Goal: Answer question/provide support

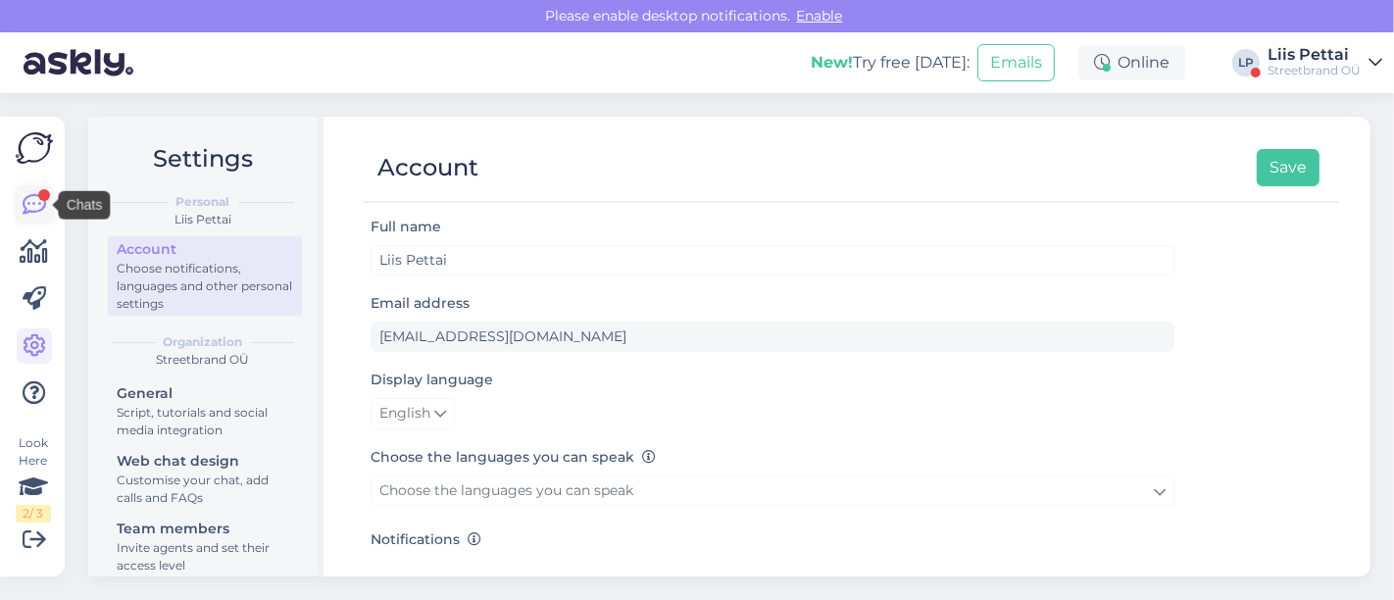
click at [35, 203] on icon at bounding box center [35, 205] width 24 height 24
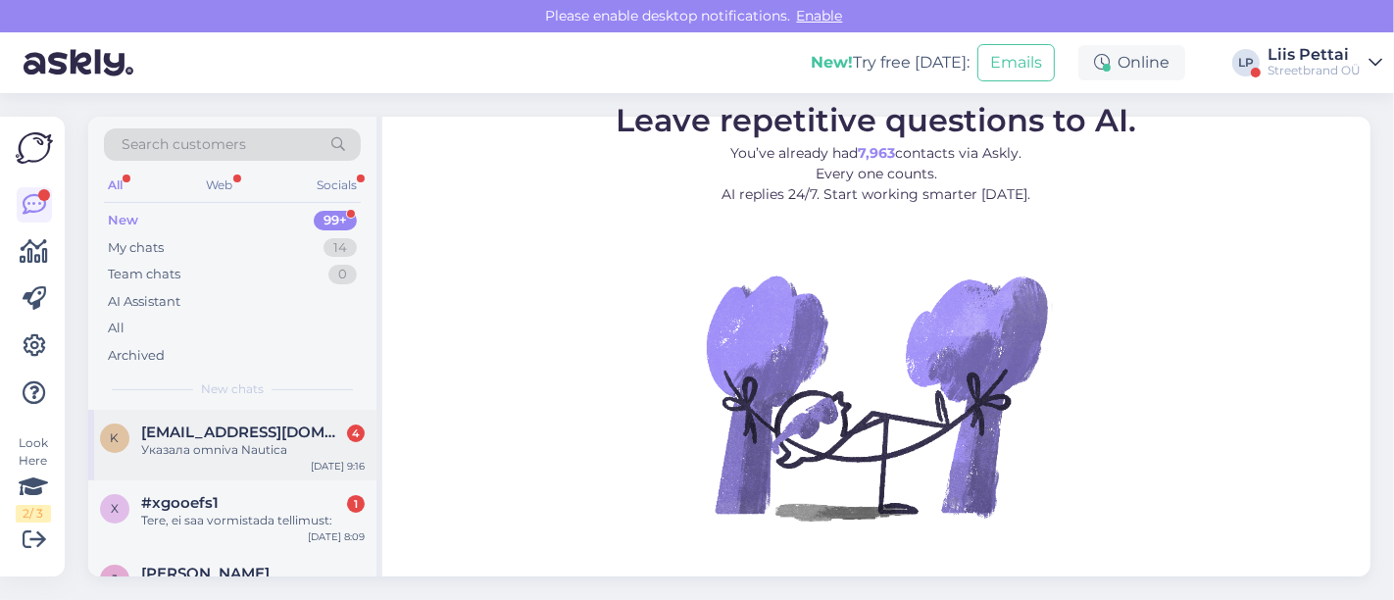
click at [218, 462] on div "k [EMAIL_ADDRESS][DOMAIN_NAME] 4 Указала omniva Nautica [DATE] 9:16" at bounding box center [232, 445] width 288 height 71
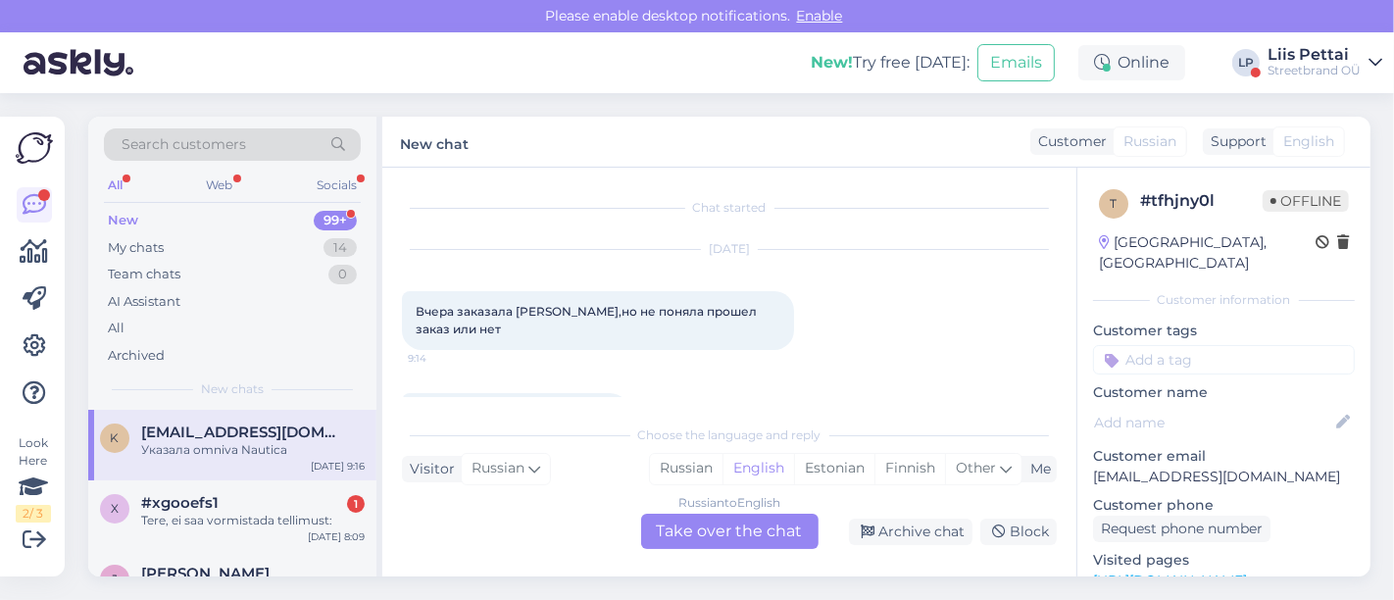
scroll to position [226, 0]
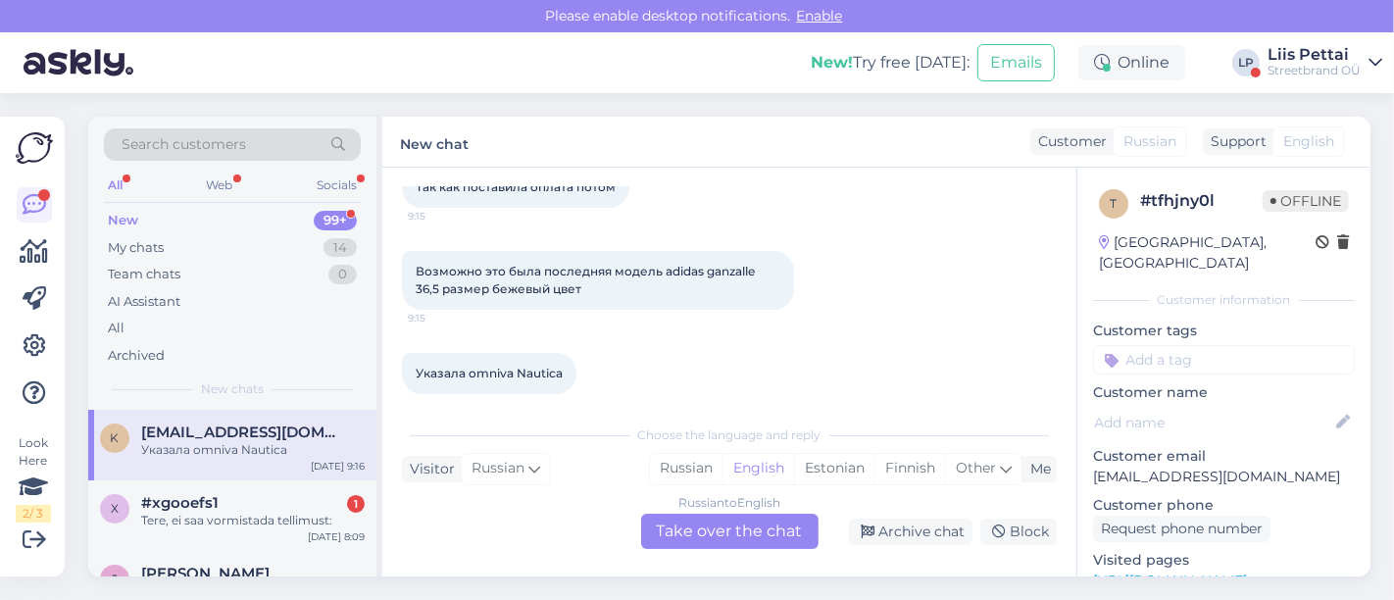
click at [706, 518] on div "Russian to English Take over the chat" at bounding box center [729, 531] width 177 height 35
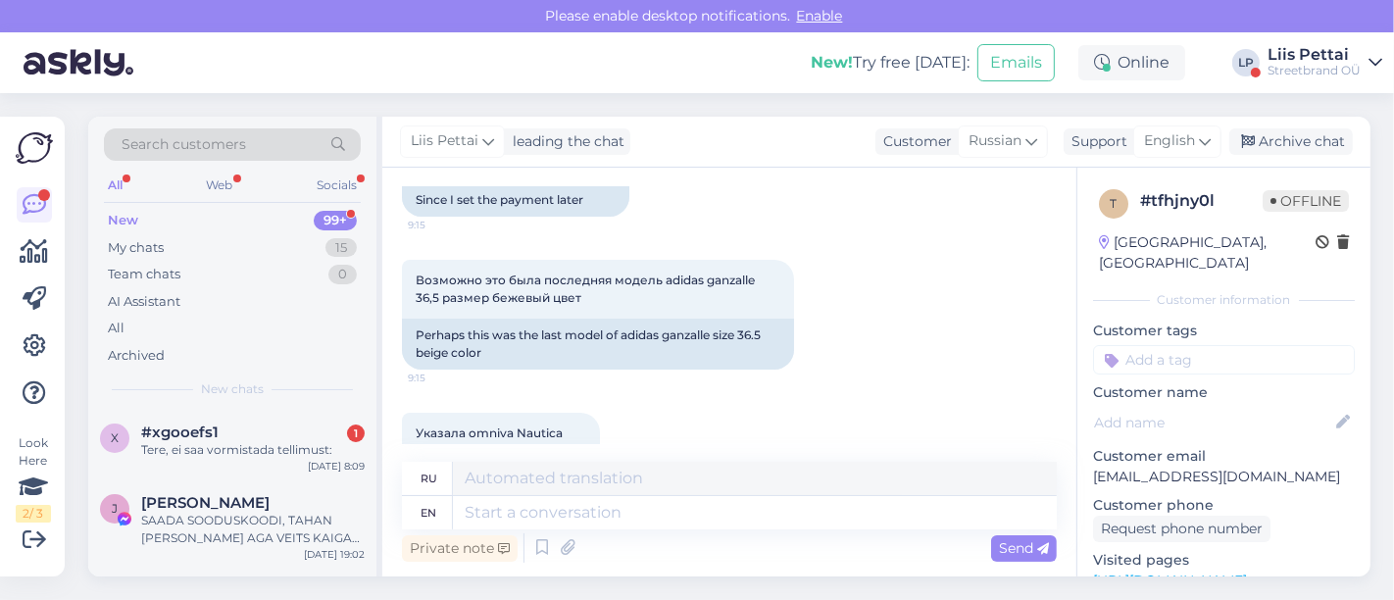
scroll to position [347, 0]
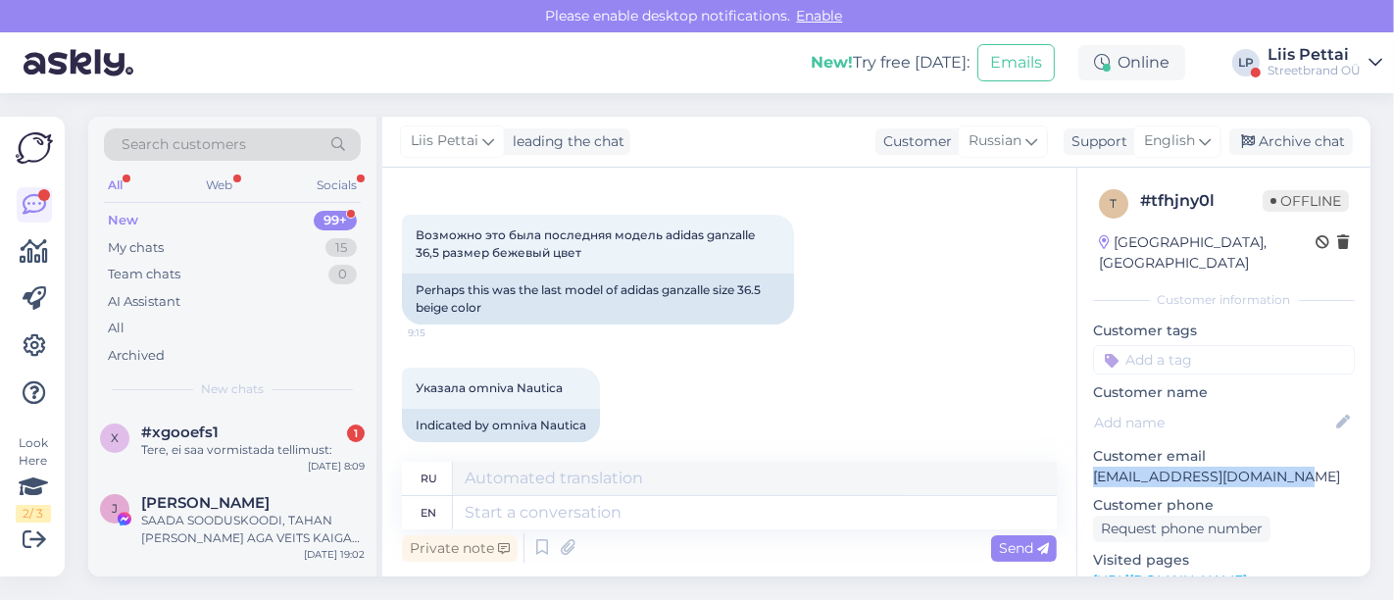
drag, startPoint x: 1334, startPoint y: 467, endPoint x: 1091, endPoint y: 463, distance: 243.1
click at [1091, 463] on div "t # tfhjny0l Offline [GEOGRAPHIC_DATA], [GEOGRAPHIC_DATA] Customer information …" at bounding box center [1223, 581] width 293 height 826
copy p "[EMAIL_ADDRESS][DOMAIN_NAME]"
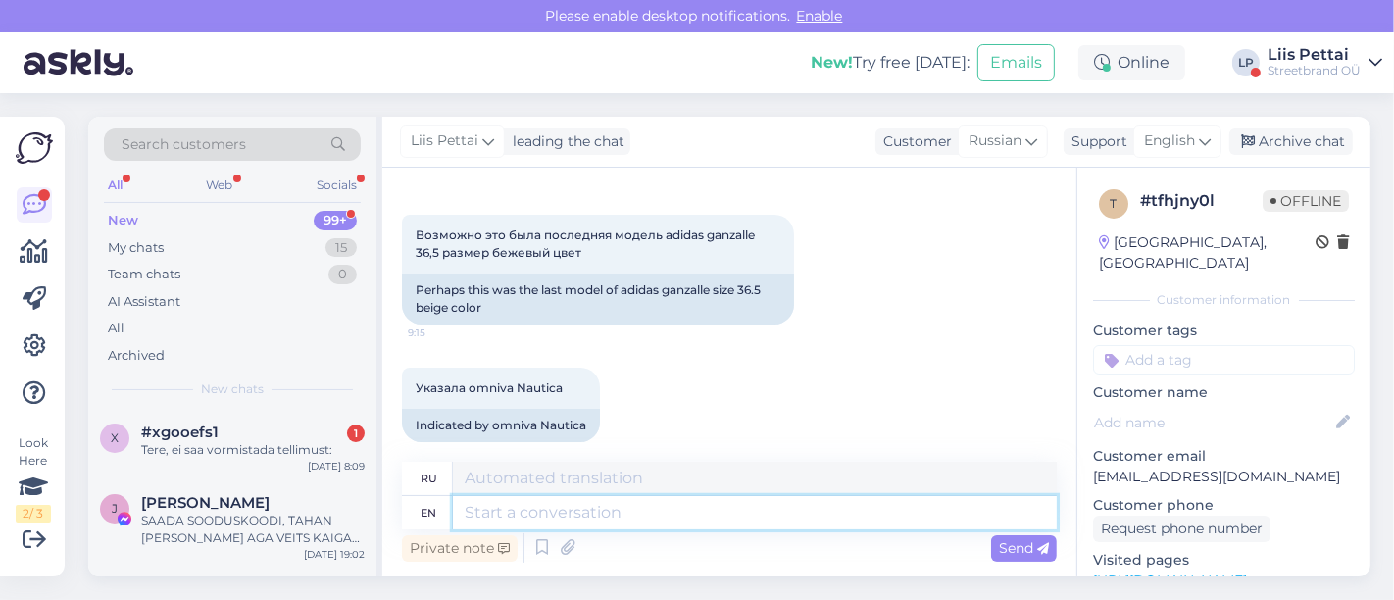
click at [516, 508] on textarea at bounding box center [755, 512] width 604 height 33
type textarea "wgat"
type textarea "what"
type textarea "что"
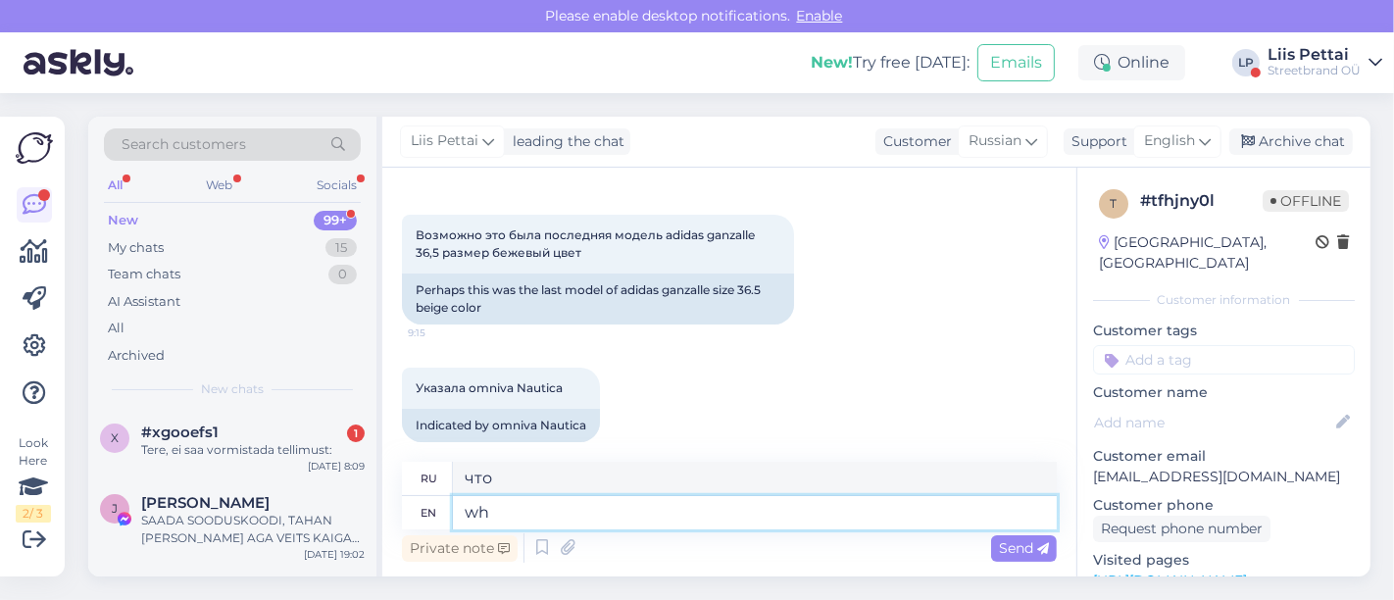
type textarea "w"
type textarea "money w"
type textarea "деньги"
type textarea "money went of"
type textarea "деньги ушли"
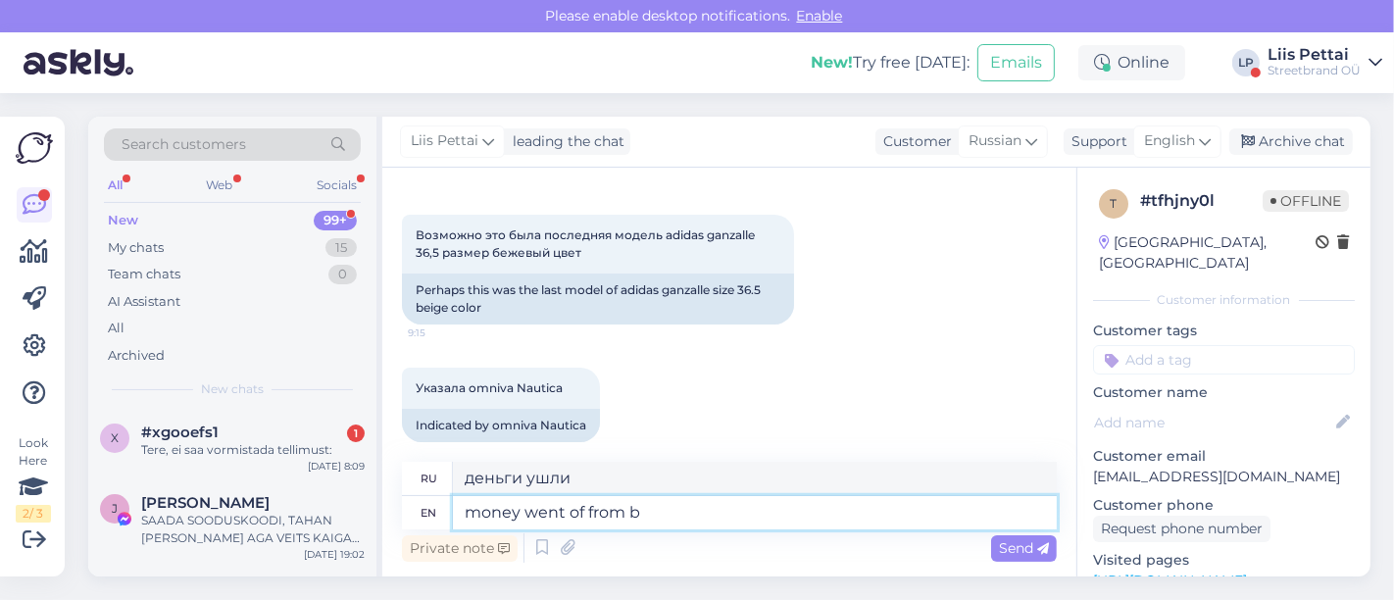
type textarea "money went of from ba"
type textarea "деньги ушли из"
type textarea "money went of from bankaccount?"
type textarea "деньги ушли с банковского счета?"
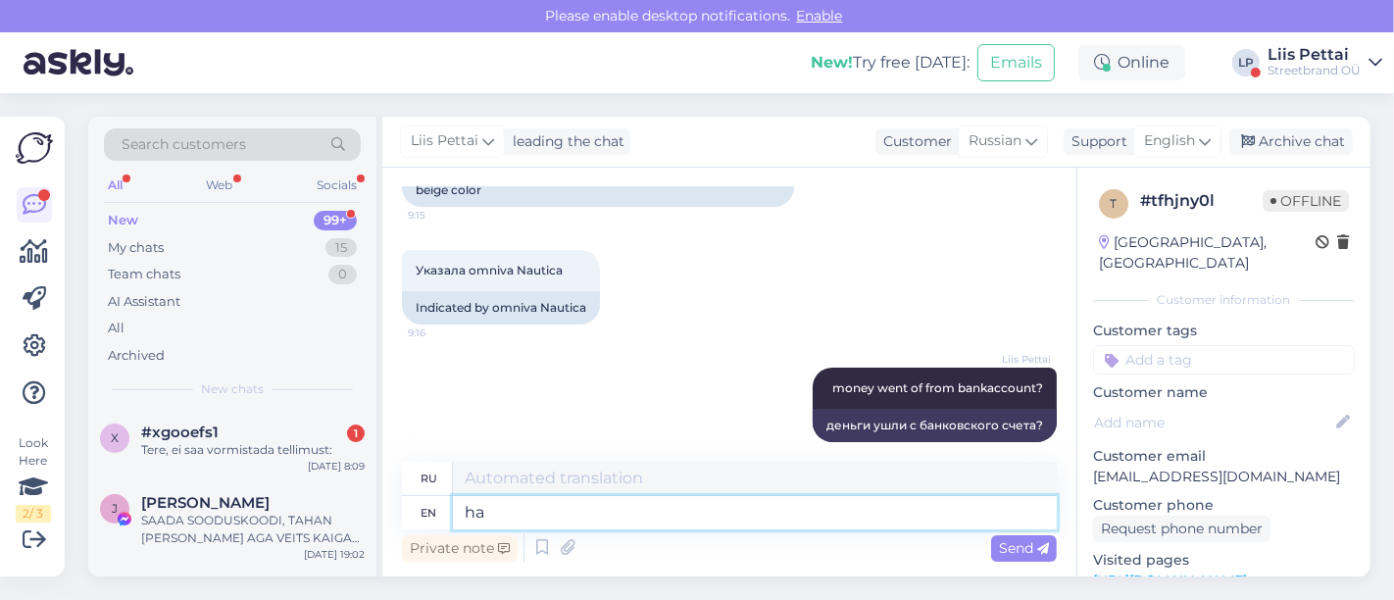
type textarea "h"
type textarea "what i"
type textarea "что"
type textarea "what is the"
type textarea "что такое"
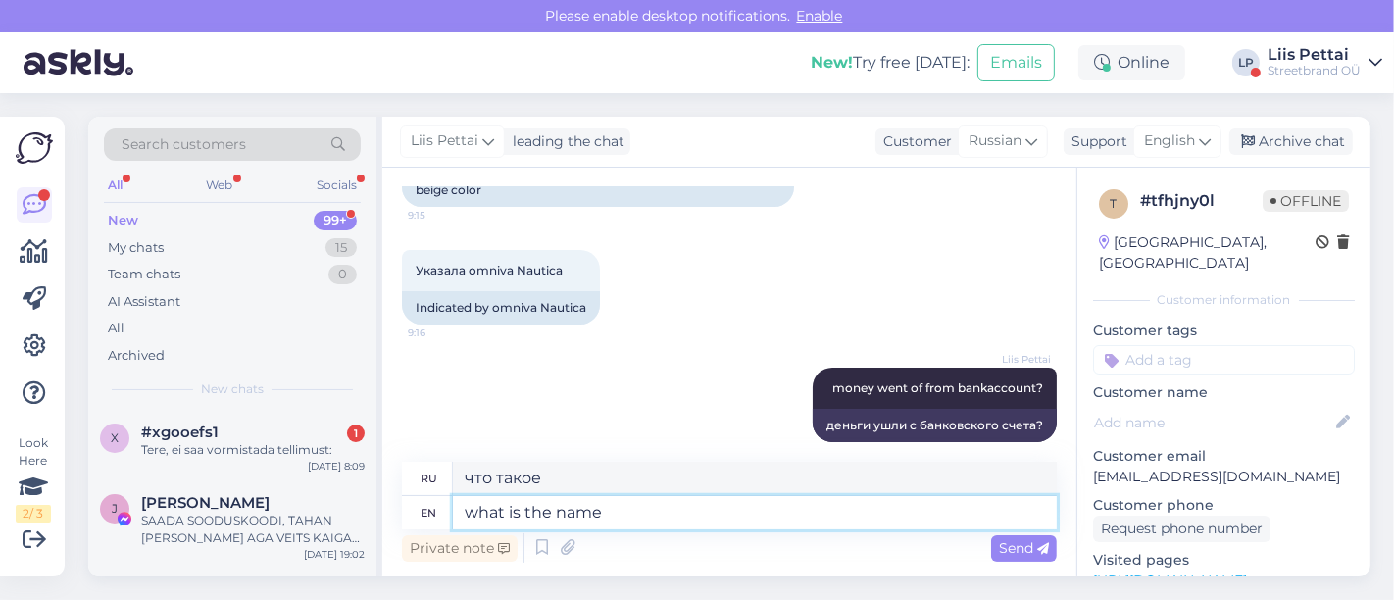
type textarea "what is the name y"
type textarea "как зовут"
type textarea "what is the name you ma"
type textarea "как тебя зовут?"
type textarea "what is the name you made the"
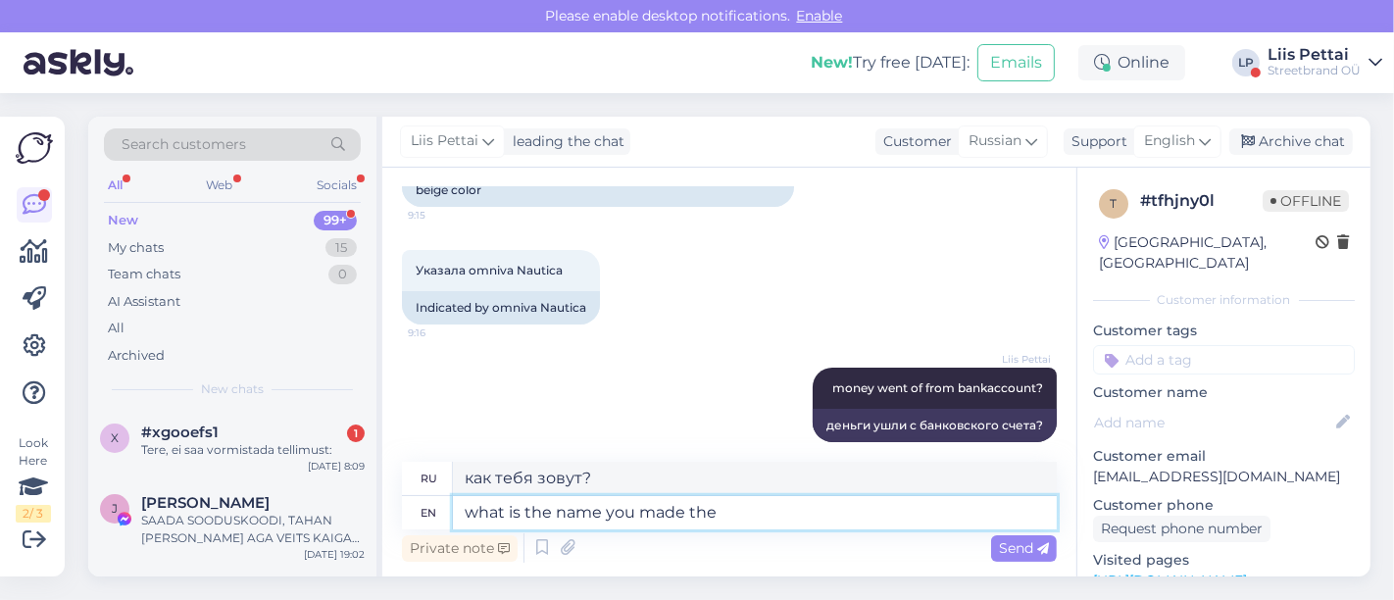
type textarea "какое имя [PERSON_NAME] сделал"
type textarea "what is the name you made the ord"
type textarea "Как ты назвал это имя?"
type textarea "what is the name you made the order fr"
type textarea "Как называется имя, на которое вы сделали заказ?"
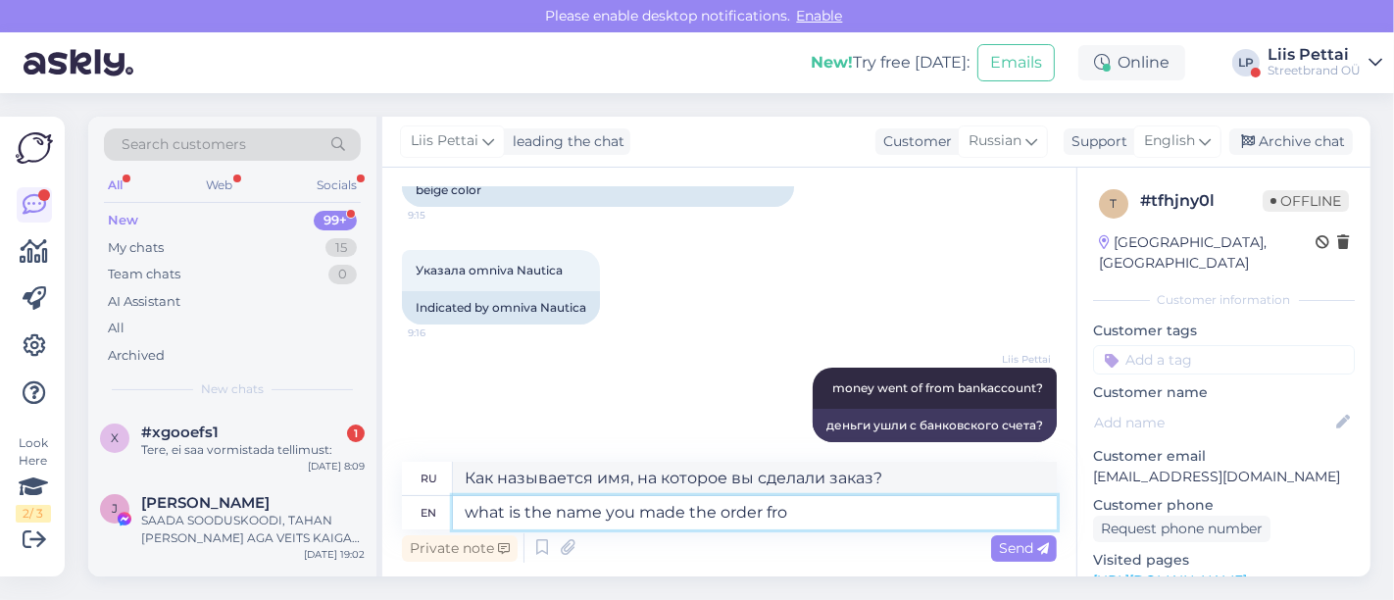
type textarea "what is the name you made the order from"
type textarea "Как называется имя, от которого вы сделали заказ?"
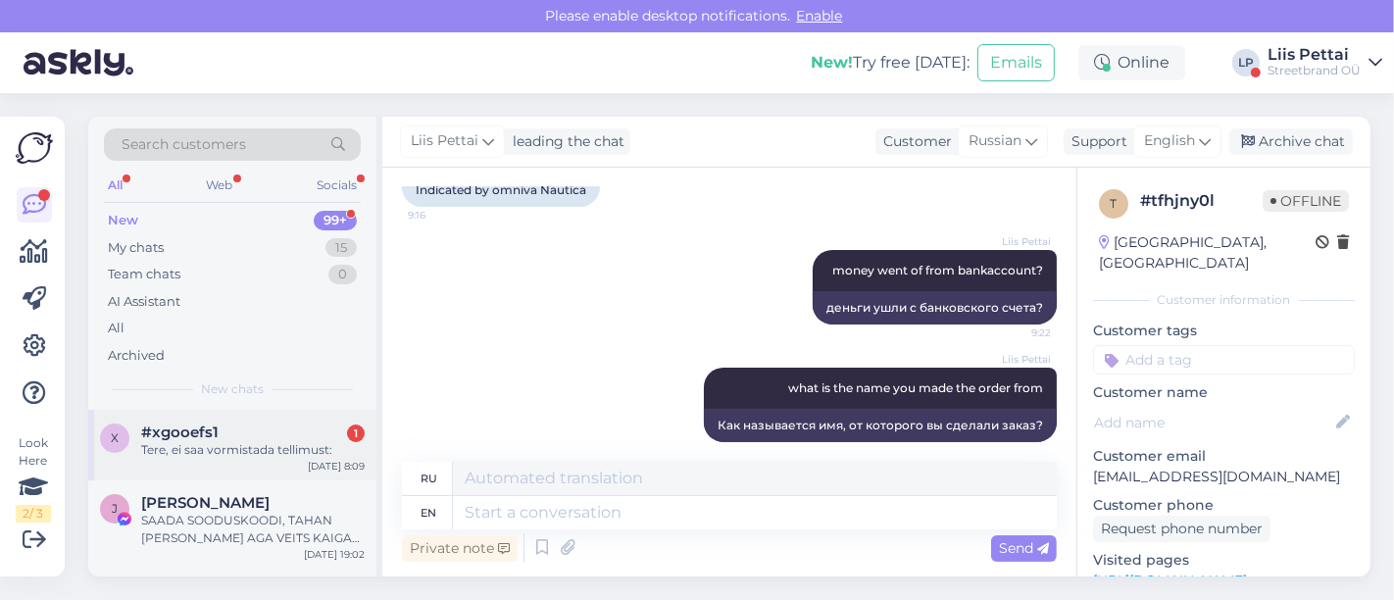
click at [259, 449] on div "Tere, ei saa vormistada tellimust:" at bounding box center [252, 450] width 223 height 18
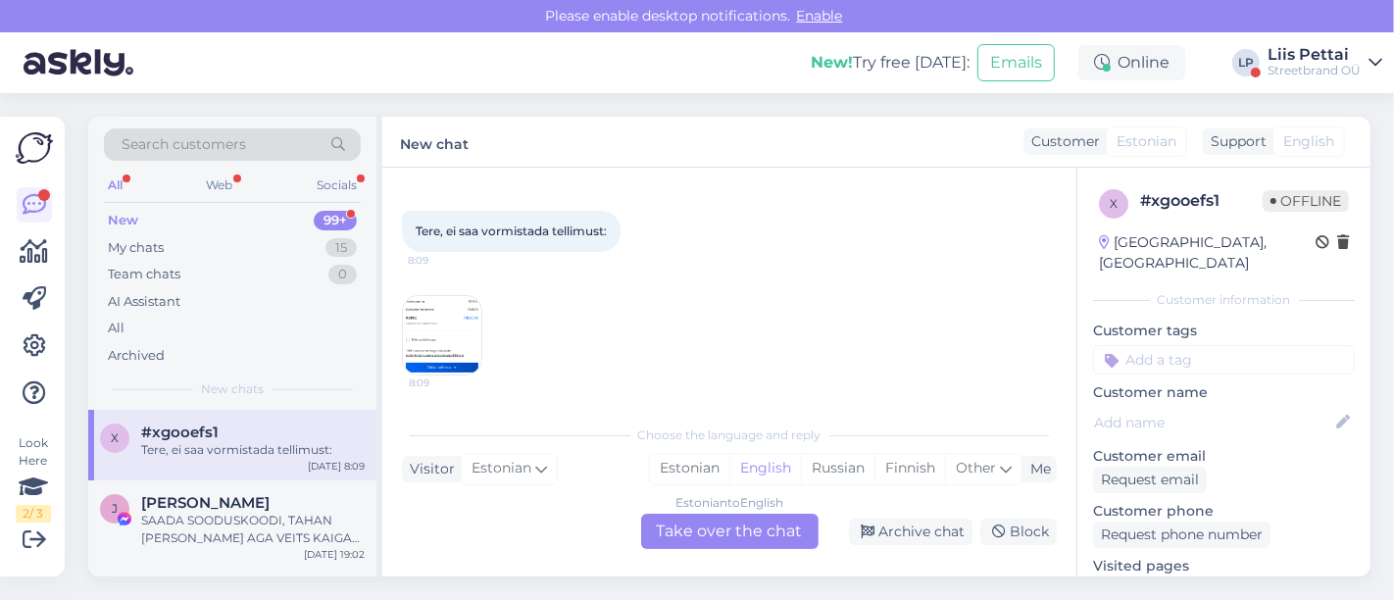
scroll to position [41, 0]
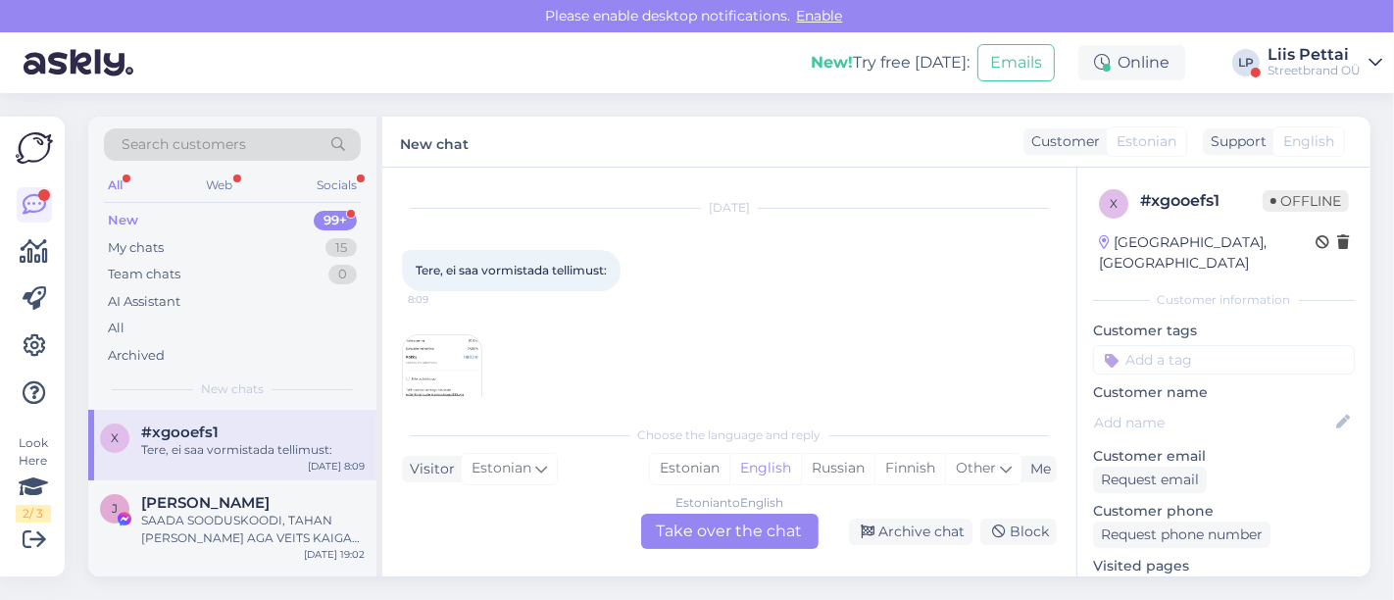
click at [414, 365] on img at bounding box center [442, 374] width 78 height 78
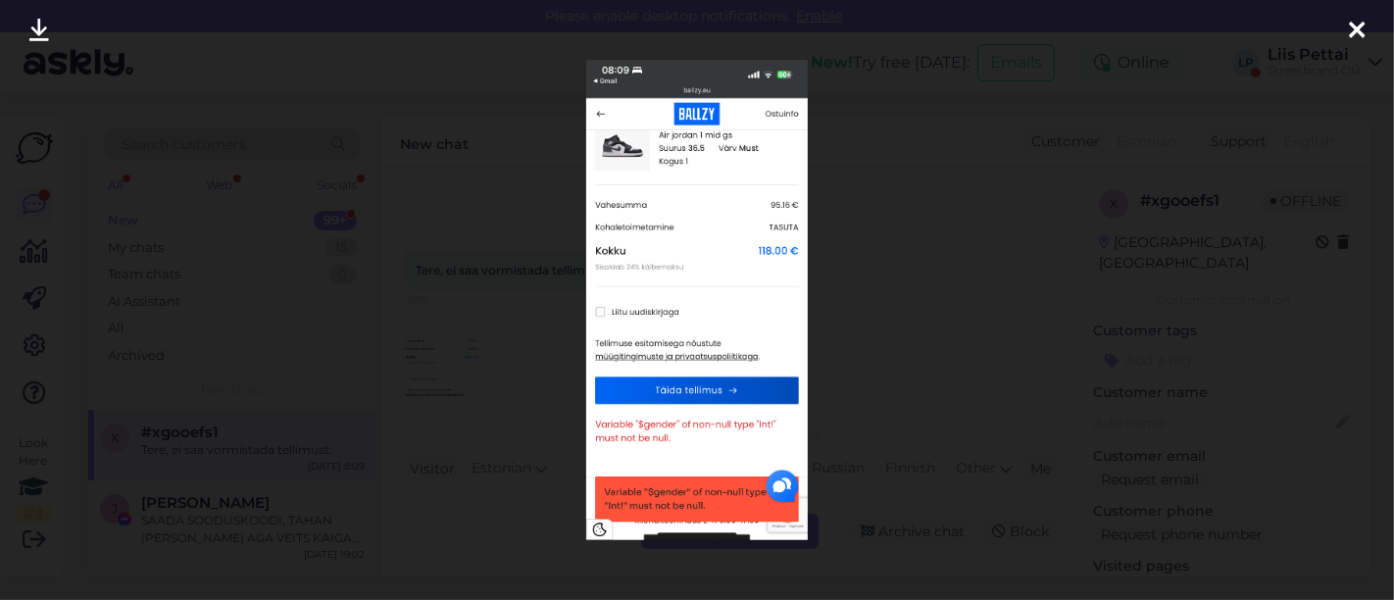
click at [788, 564] on div at bounding box center [697, 300] width 1394 height 600
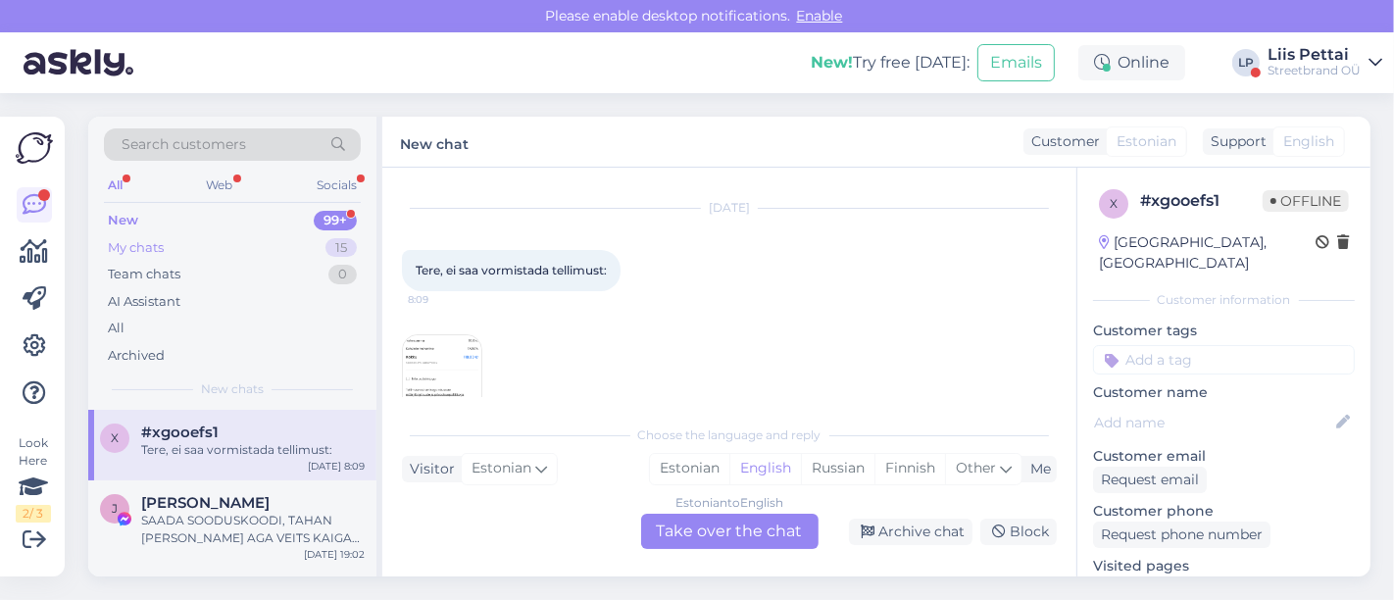
click at [246, 245] on div "My chats 15" at bounding box center [232, 247] width 257 height 27
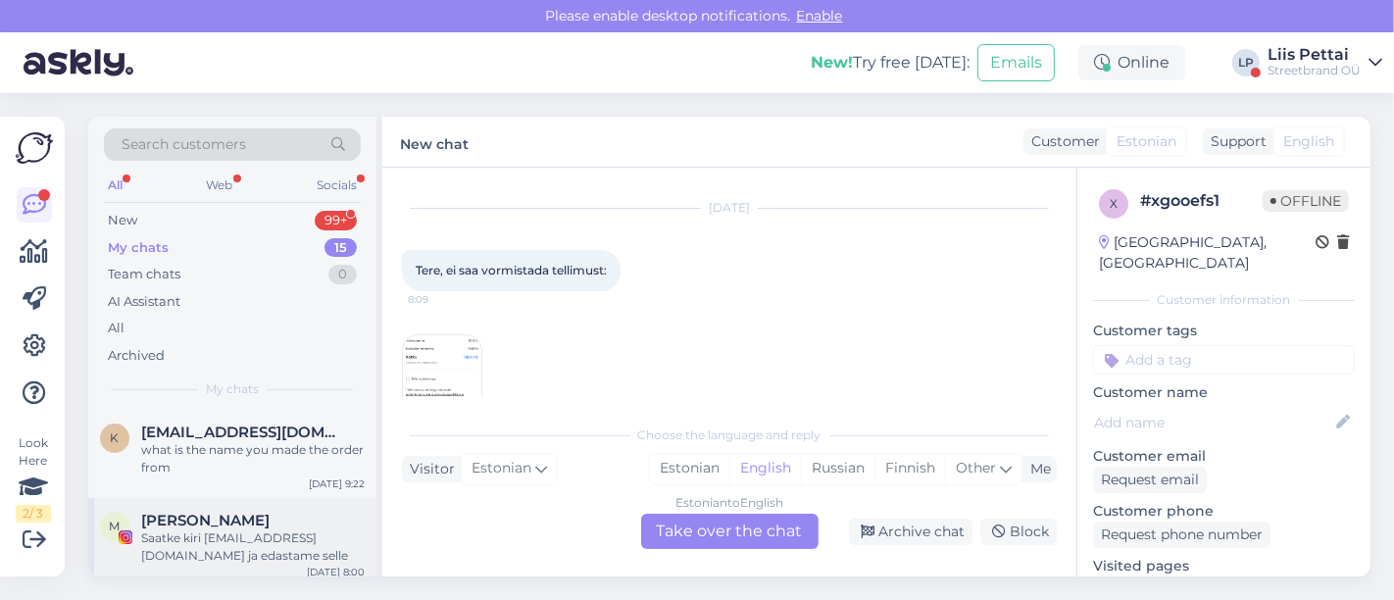
click at [198, 512] on span "[PERSON_NAME]" at bounding box center [205, 521] width 128 height 18
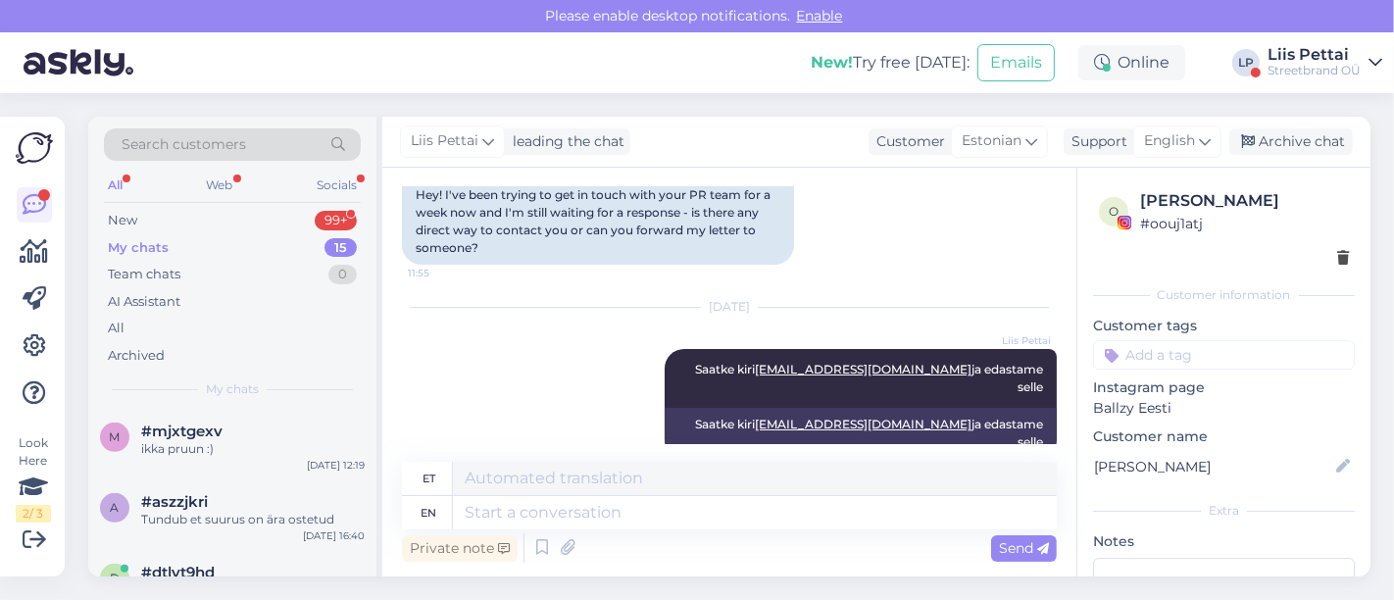
scroll to position [1030, 0]
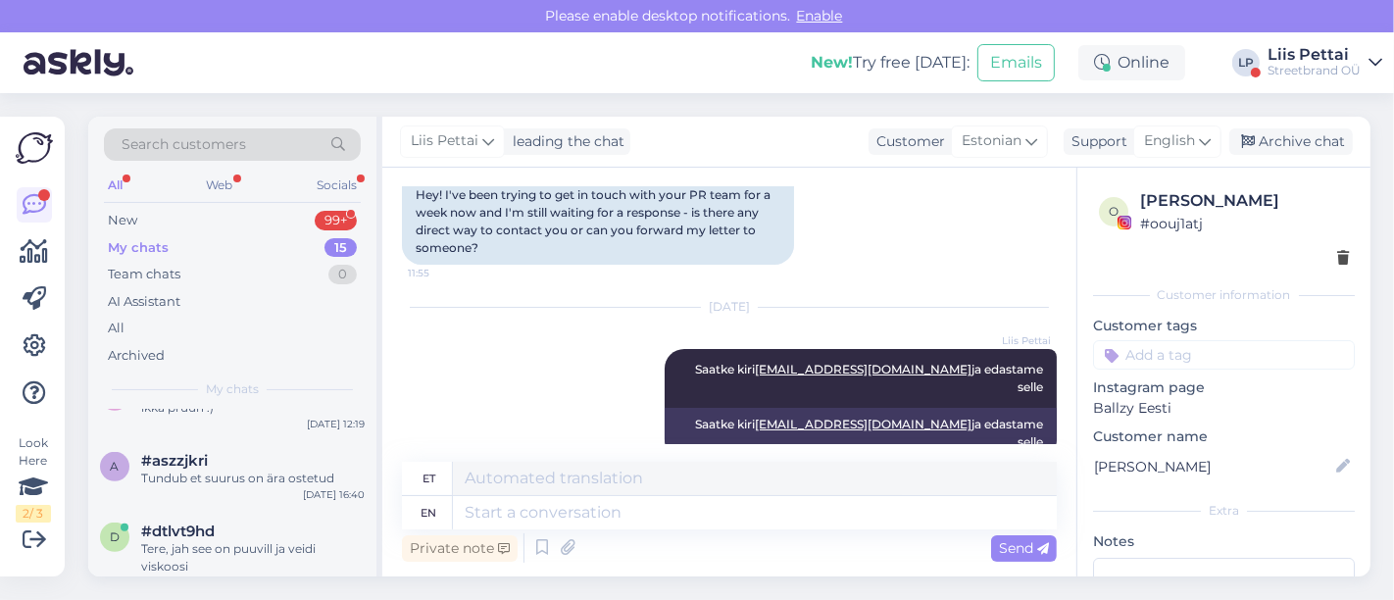
click at [808, 547] on div "Private note Send" at bounding box center [729, 547] width 655 height 37
click at [243, 230] on div "New 99+" at bounding box center [232, 220] width 257 height 27
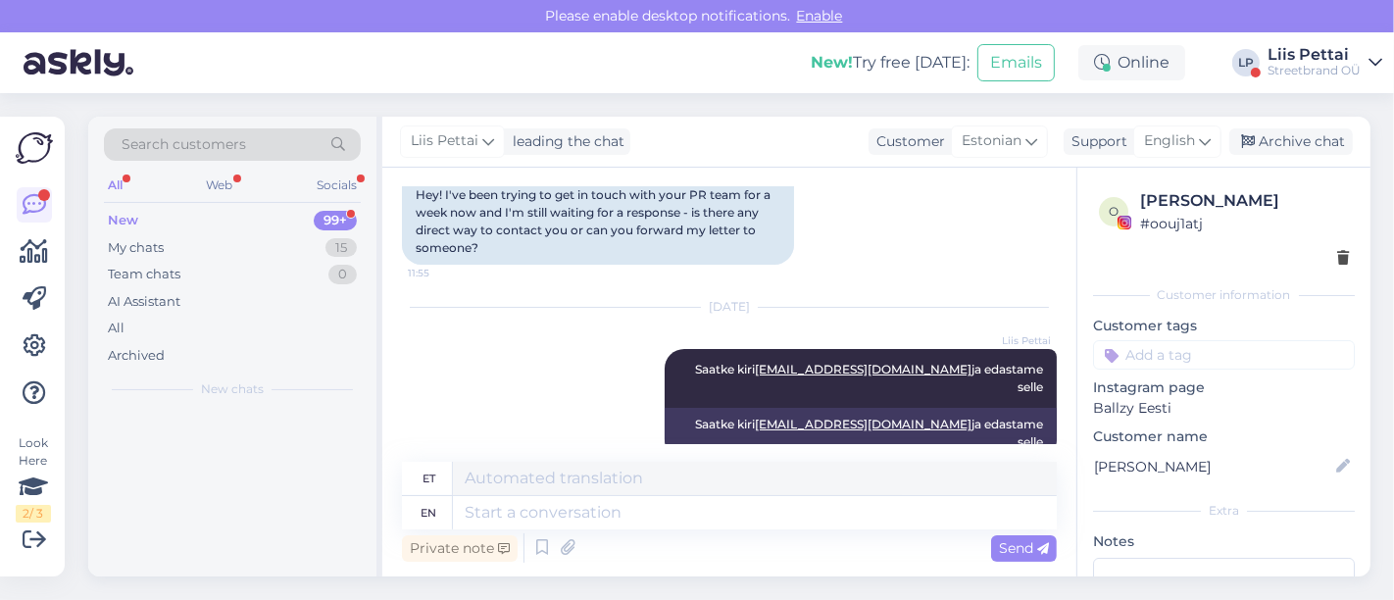
scroll to position [0, 0]
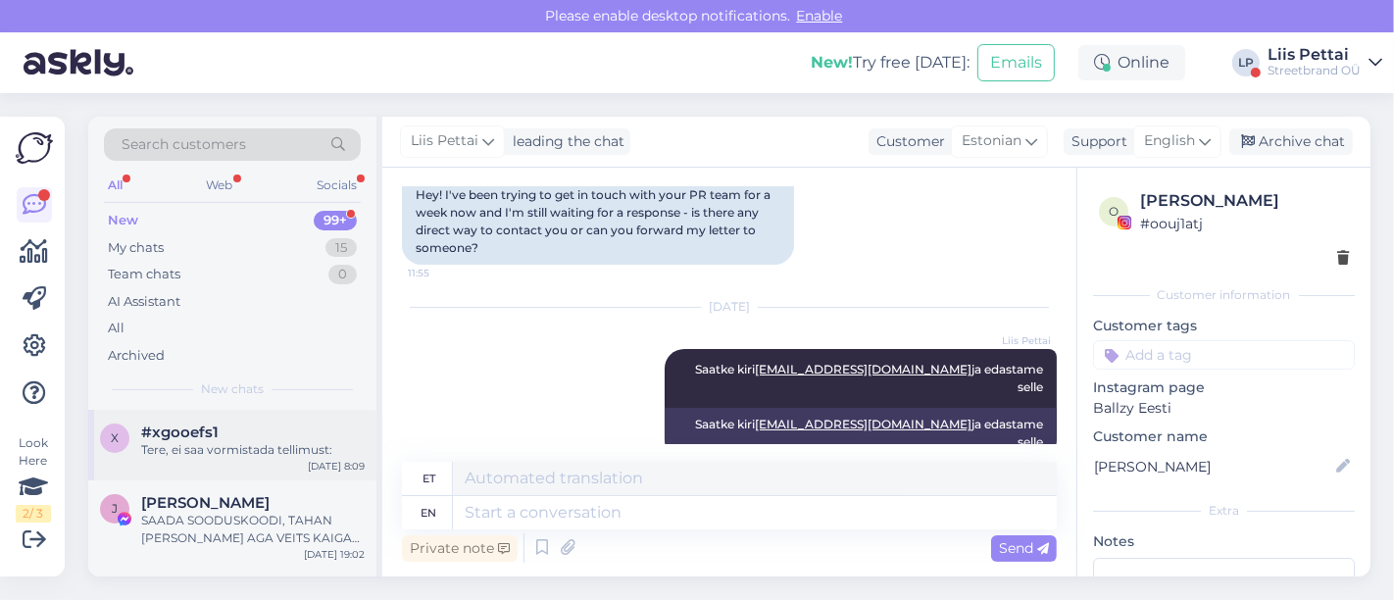
click at [204, 446] on div "Tere, ei saa vormistada tellimust:" at bounding box center [252, 450] width 223 height 18
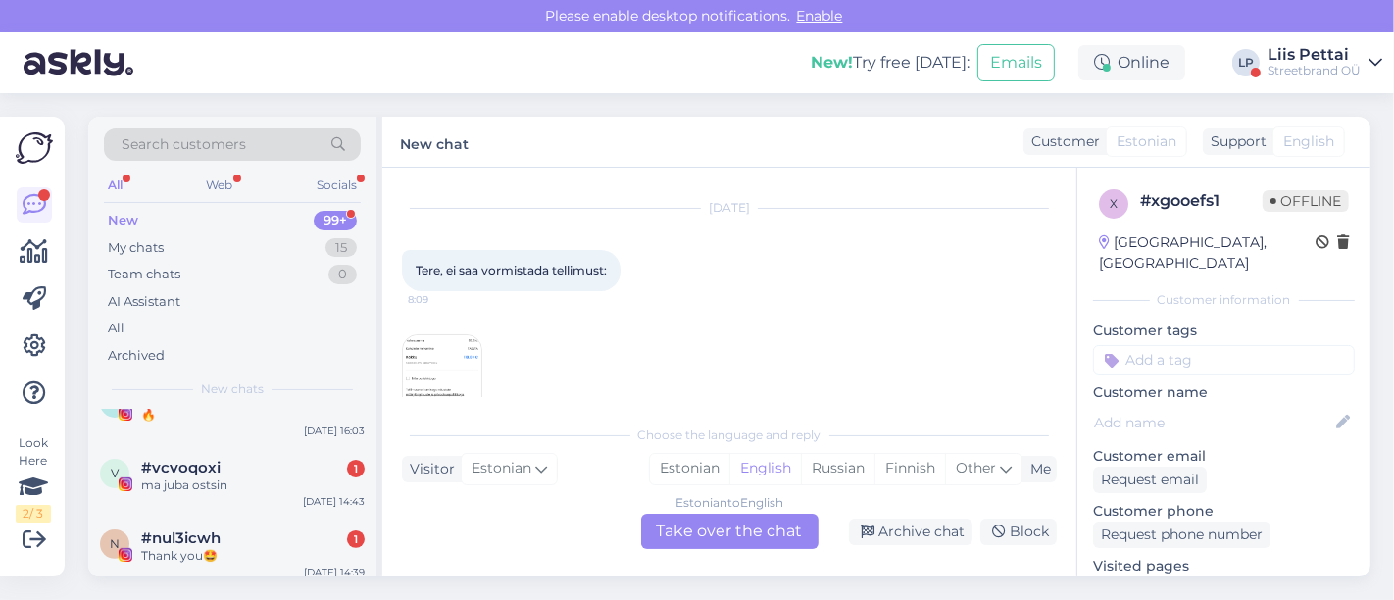
scroll to position [610, 0]
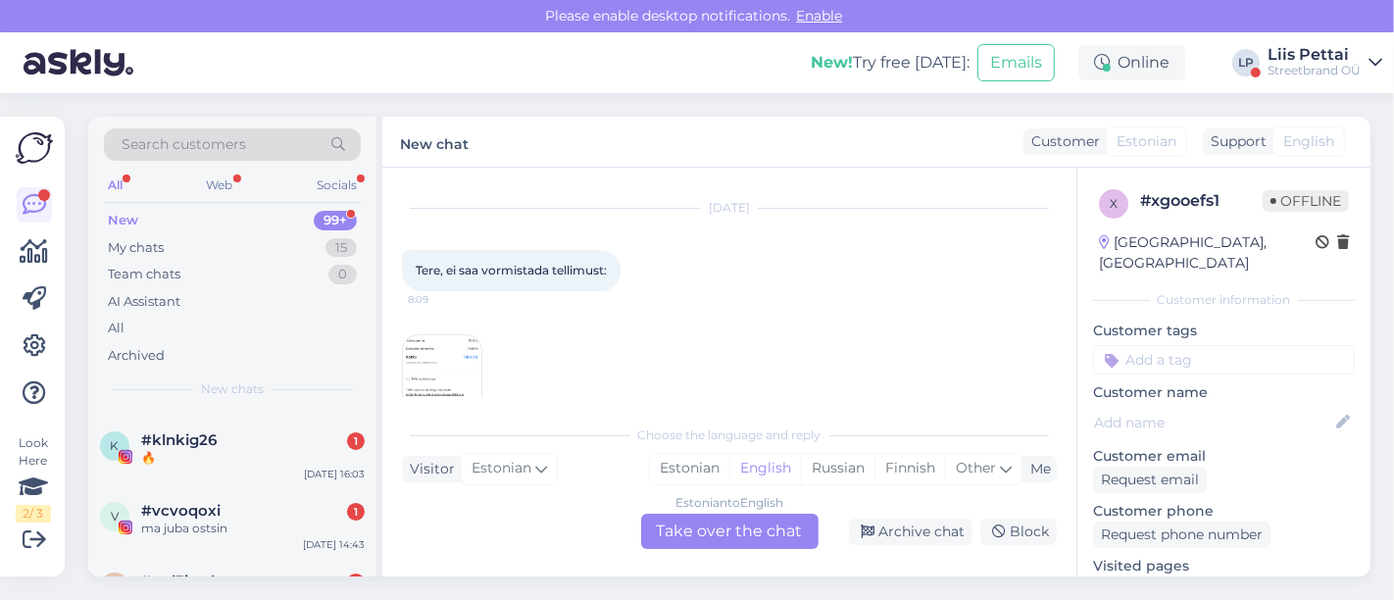
click at [1305, 52] on div "Liis Pettai" at bounding box center [1313, 55] width 93 height 16
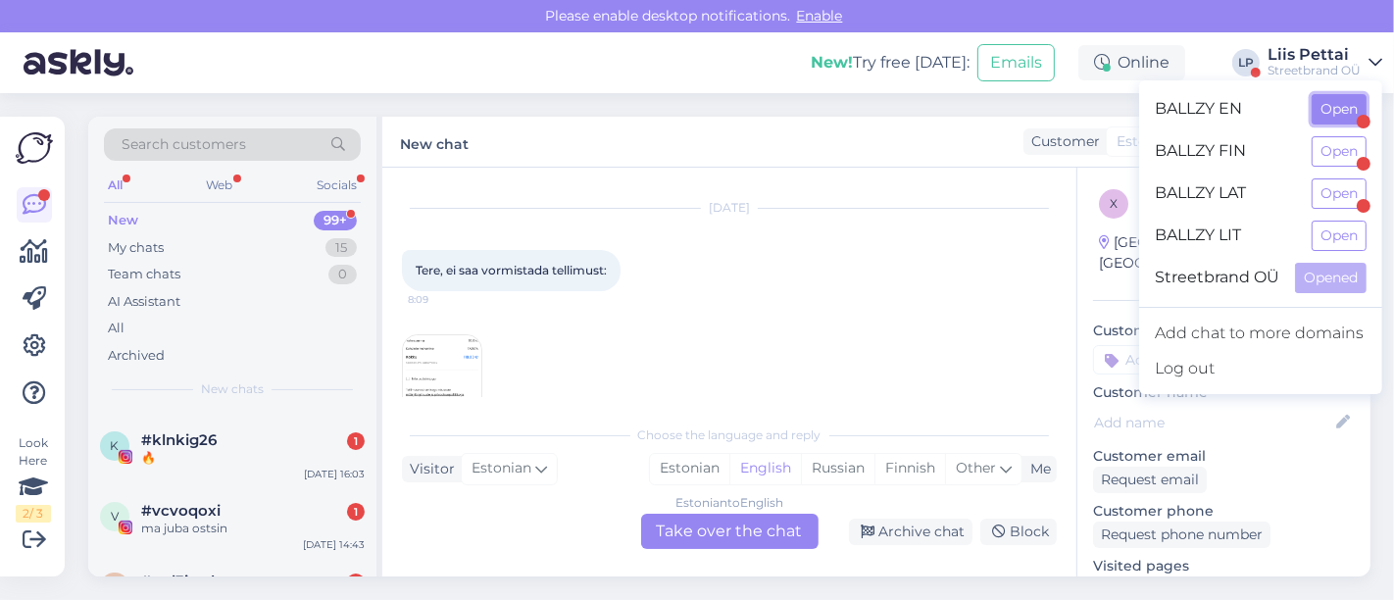
click at [1330, 109] on button "Open" at bounding box center [1338, 109] width 55 height 30
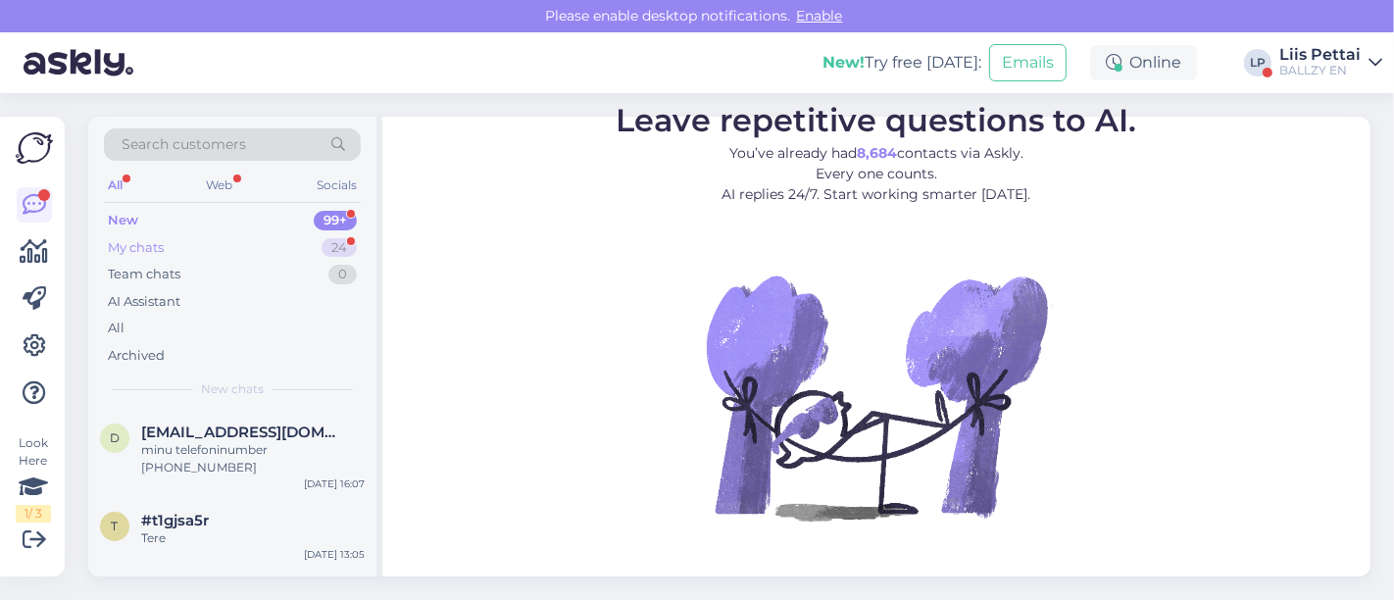
click at [201, 240] on div "My chats 24" at bounding box center [232, 247] width 257 height 27
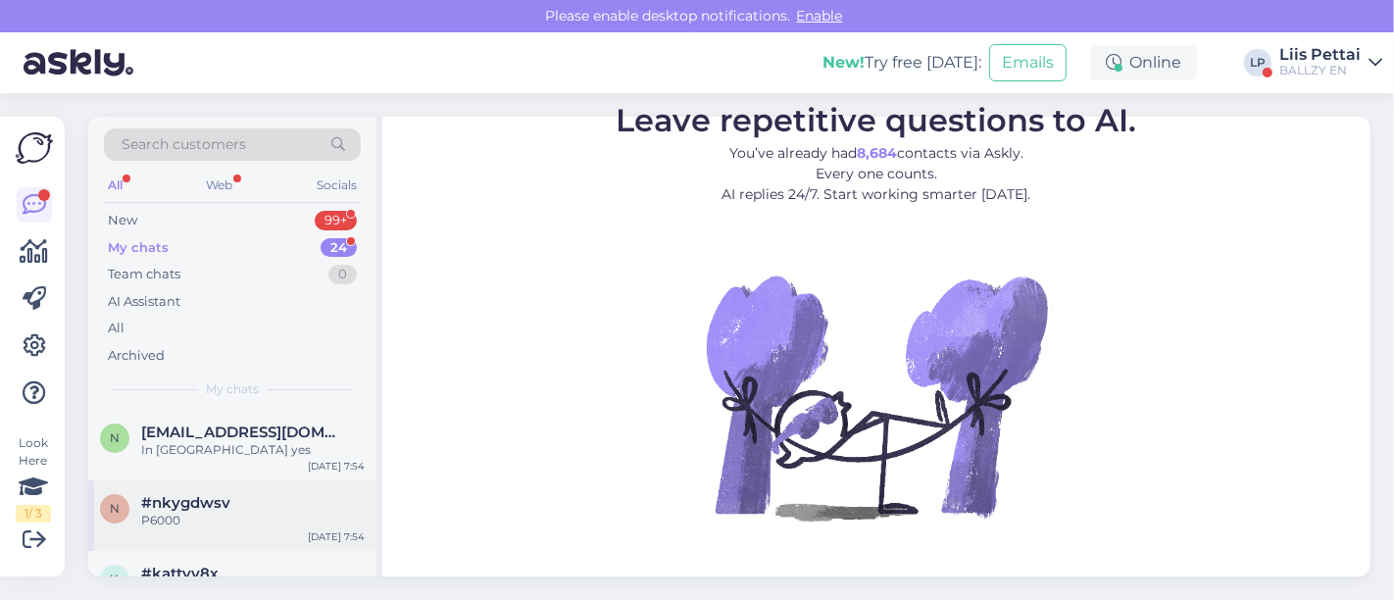
click at [193, 538] on div "n #nkygdwsv P6000 [DATE] 7:54" at bounding box center [232, 515] width 288 height 71
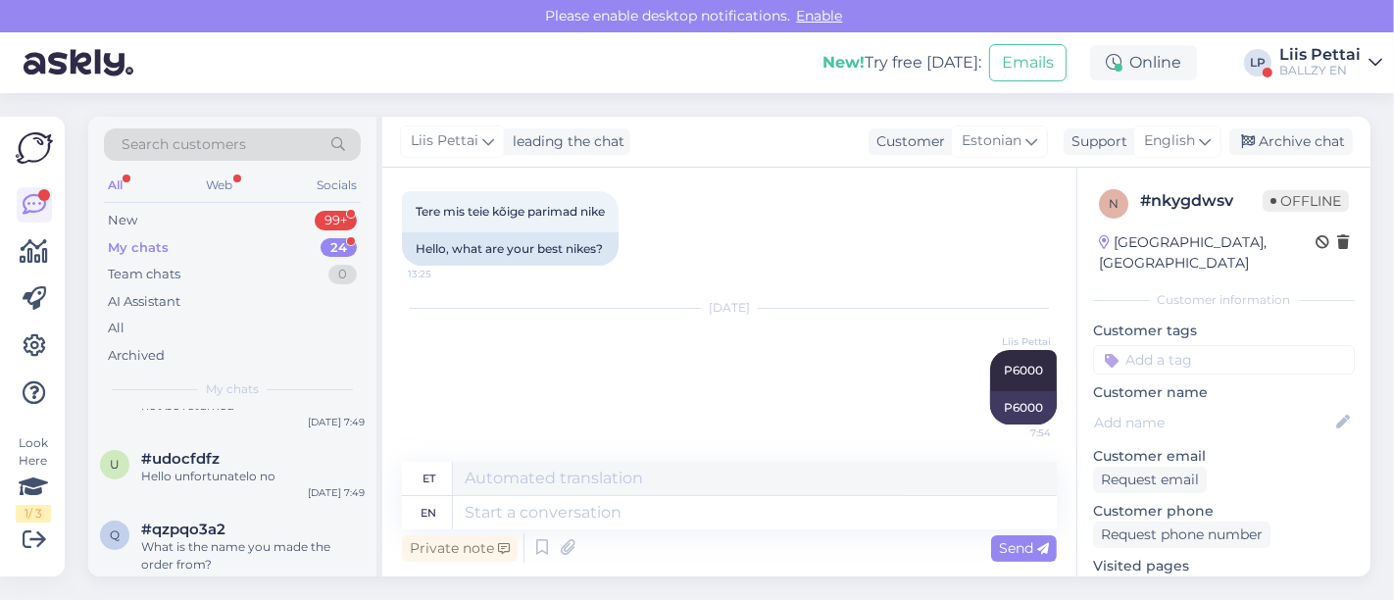
scroll to position [522, 0]
